Goal: Task Accomplishment & Management: Manage account settings

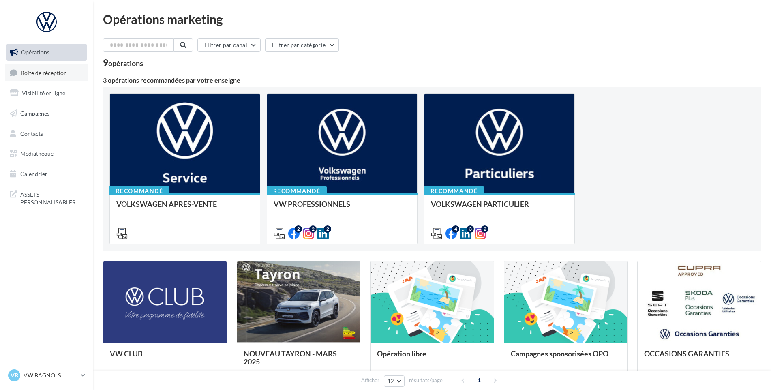
click at [48, 73] on span "Boîte de réception" at bounding box center [44, 72] width 46 height 7
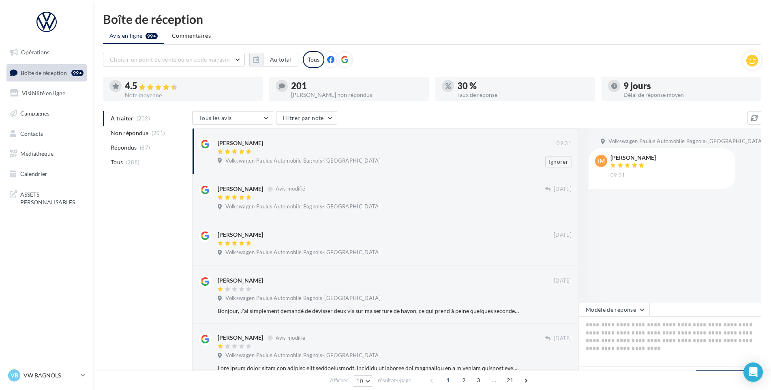
click at [352, 161] on div "Volkswagen Paulus Automobile Bagnols-sur-Cèze" at bounding box center [395, 161] width 354 height 9
click at [642, 157] on div "Isabelle Malthet" at bounding box center [633, 158] width 45 height 6
